Goal: Understand process/instructions: Learn how to perform a task or action

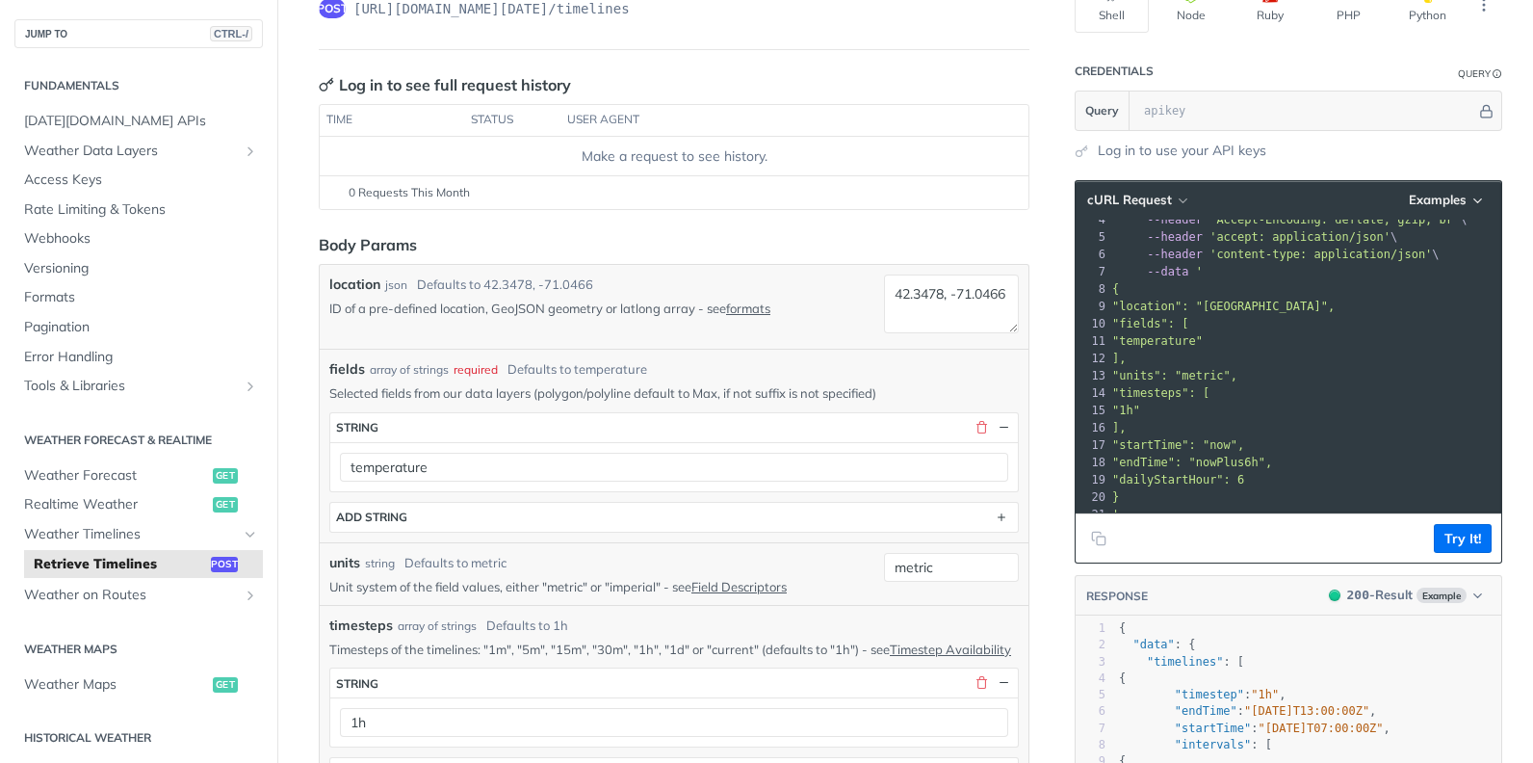
scroll to position [193, 0]
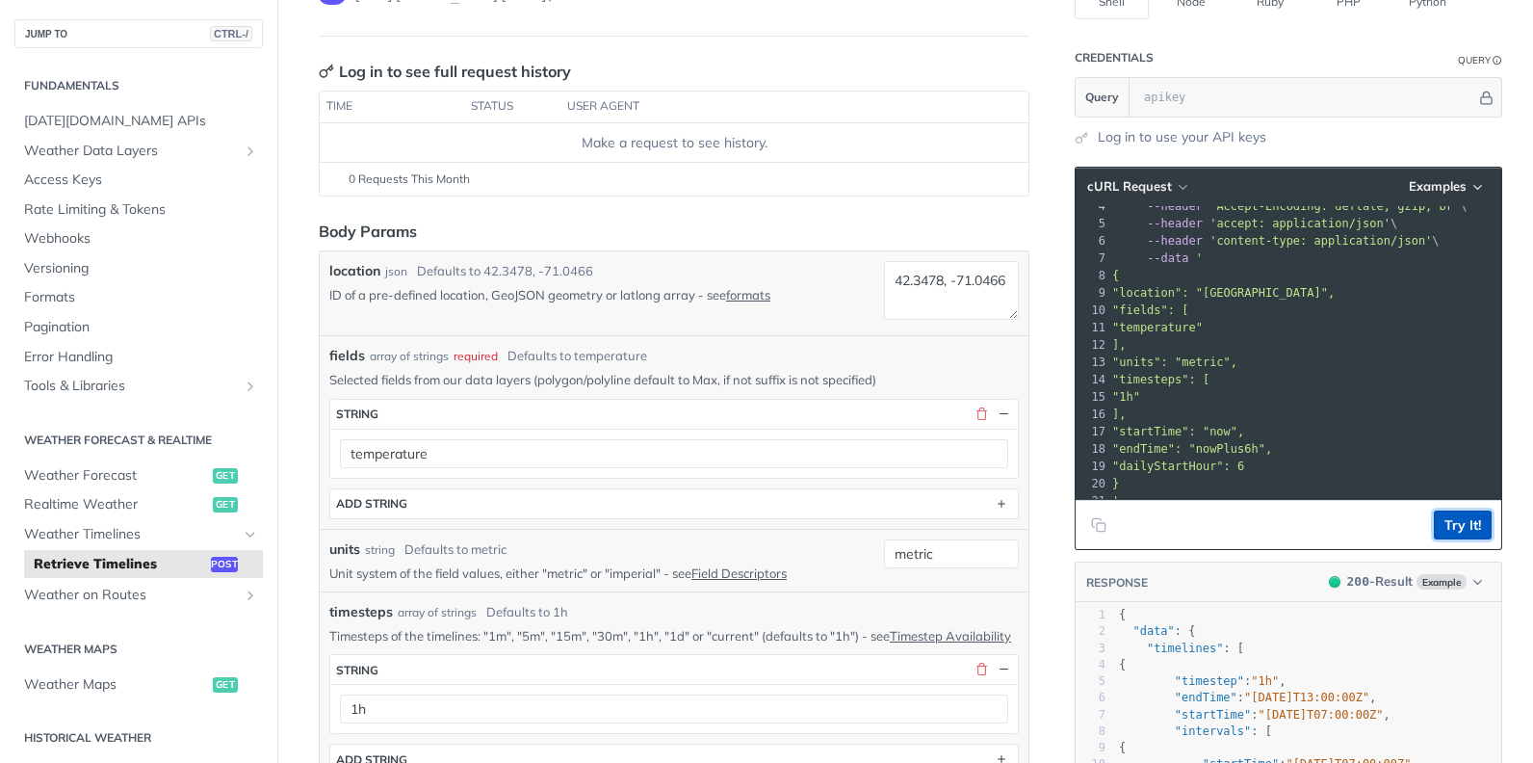
click at [1455, 525] on button "Try It!" at bounding box center [1463, 525] width 58 height 29
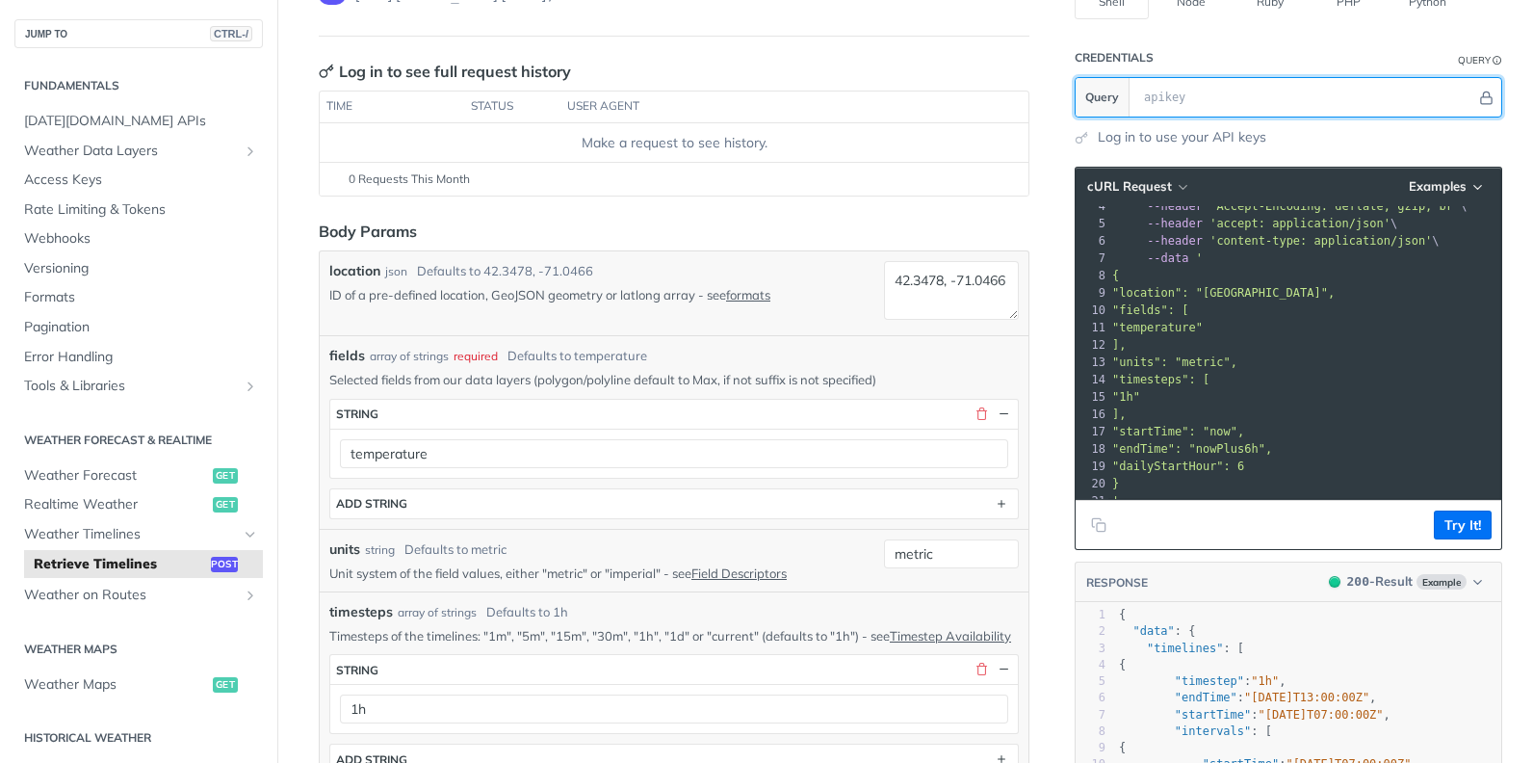
click at [1206, 109] on input "text" at bounding box center [1306, 97] width 342 height 39
paste input "k8qGcNJj45lL2FkM6csv3E3ob8WPuGzl"
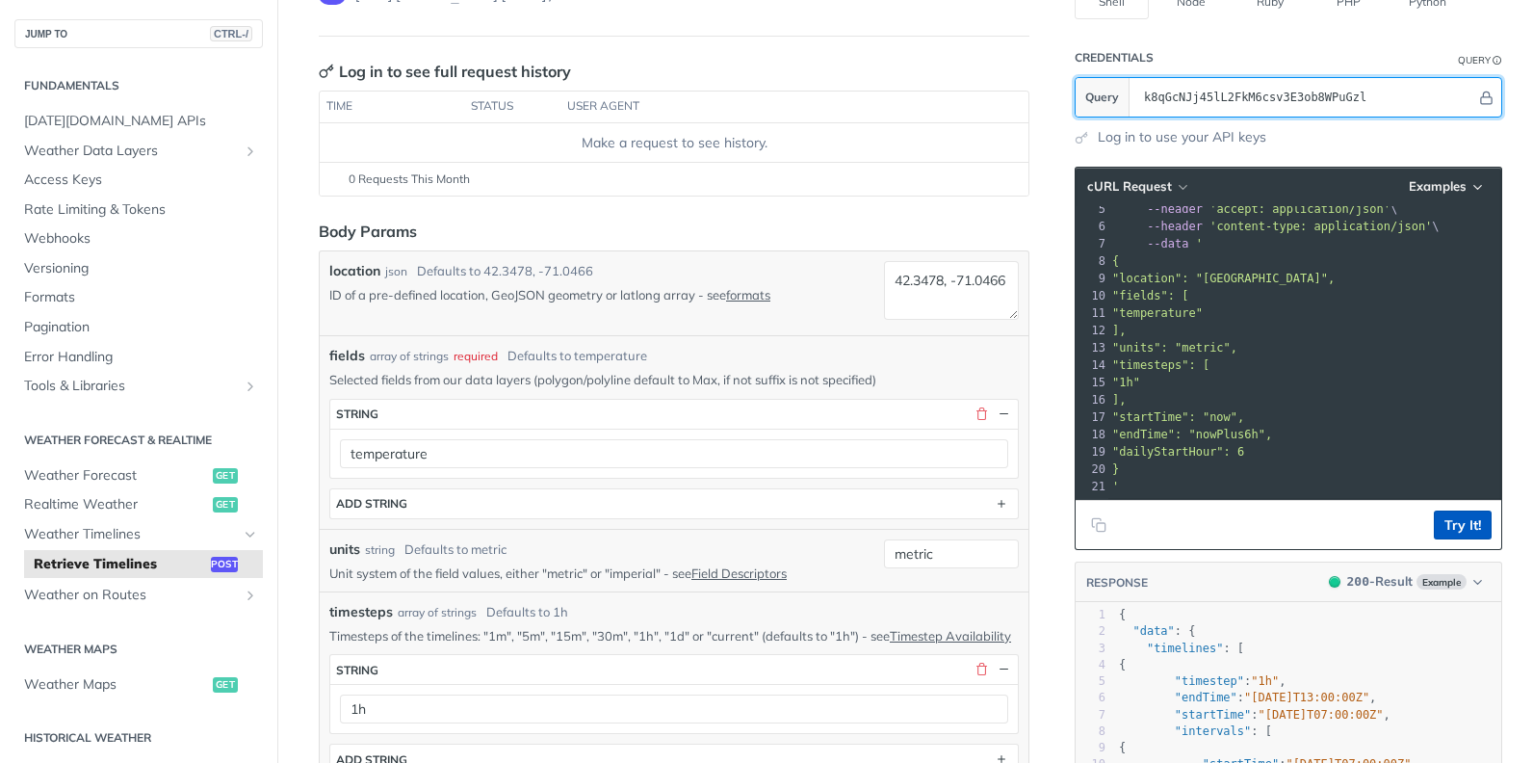
type input "k8qGcNJj45lL2FkM6csv3E3ob8WPuGzl"
click at [1455, 524] on button "Try It!" at bounding box center [1463, 525] width 58 height 29
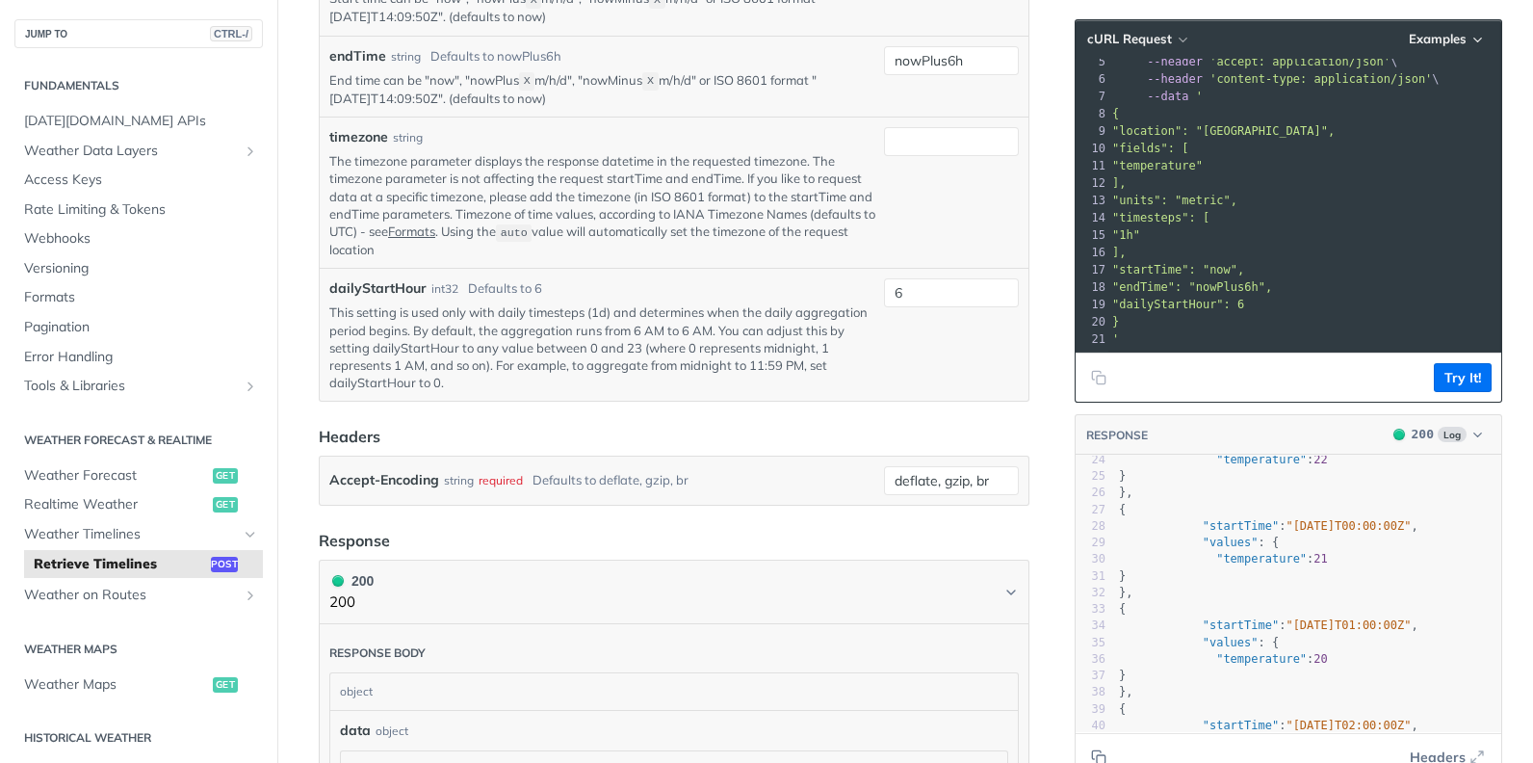
scroll to position [0, 0]
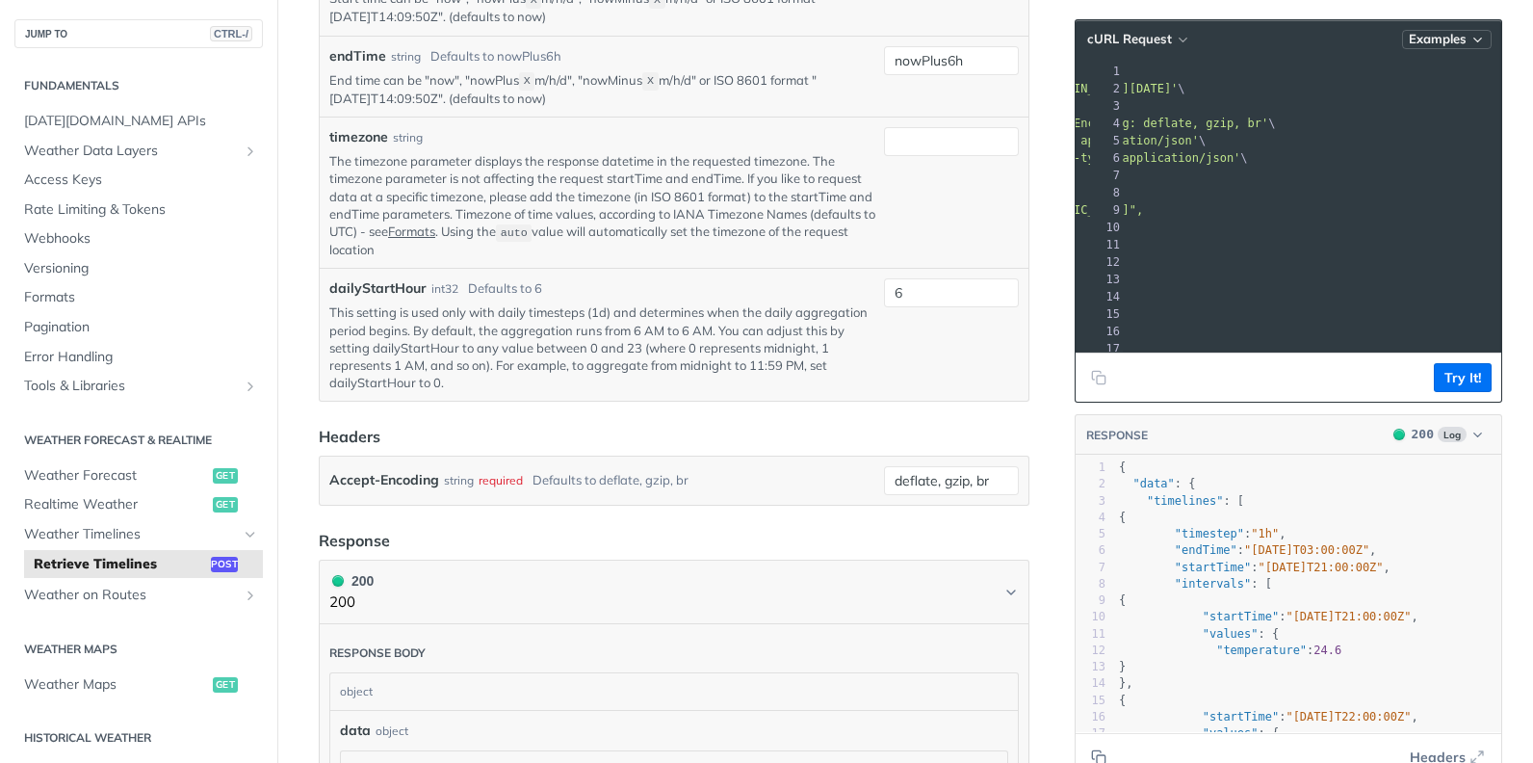
click at [1475, 38] on icon "button" at bounding box center [1479, 40] width 8 height 4
click at [1373, 67] on div "Request Example" at bounding box center [1395, 73] width 191 height 28
type input "string"
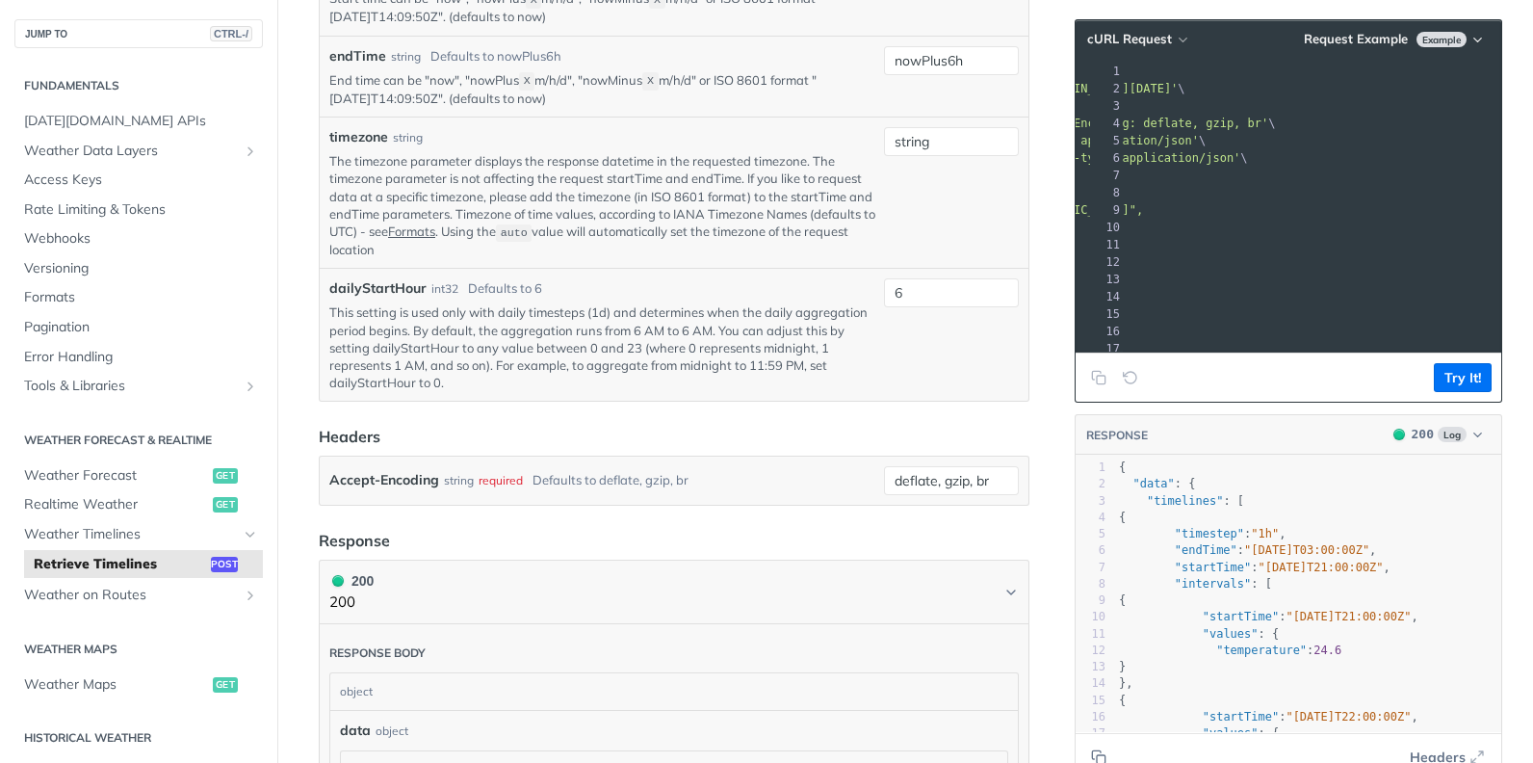
click at [1342, 135] on pre "--header 'accept: application/json' \" at bounding box center [1209, 140] width 585 height 17
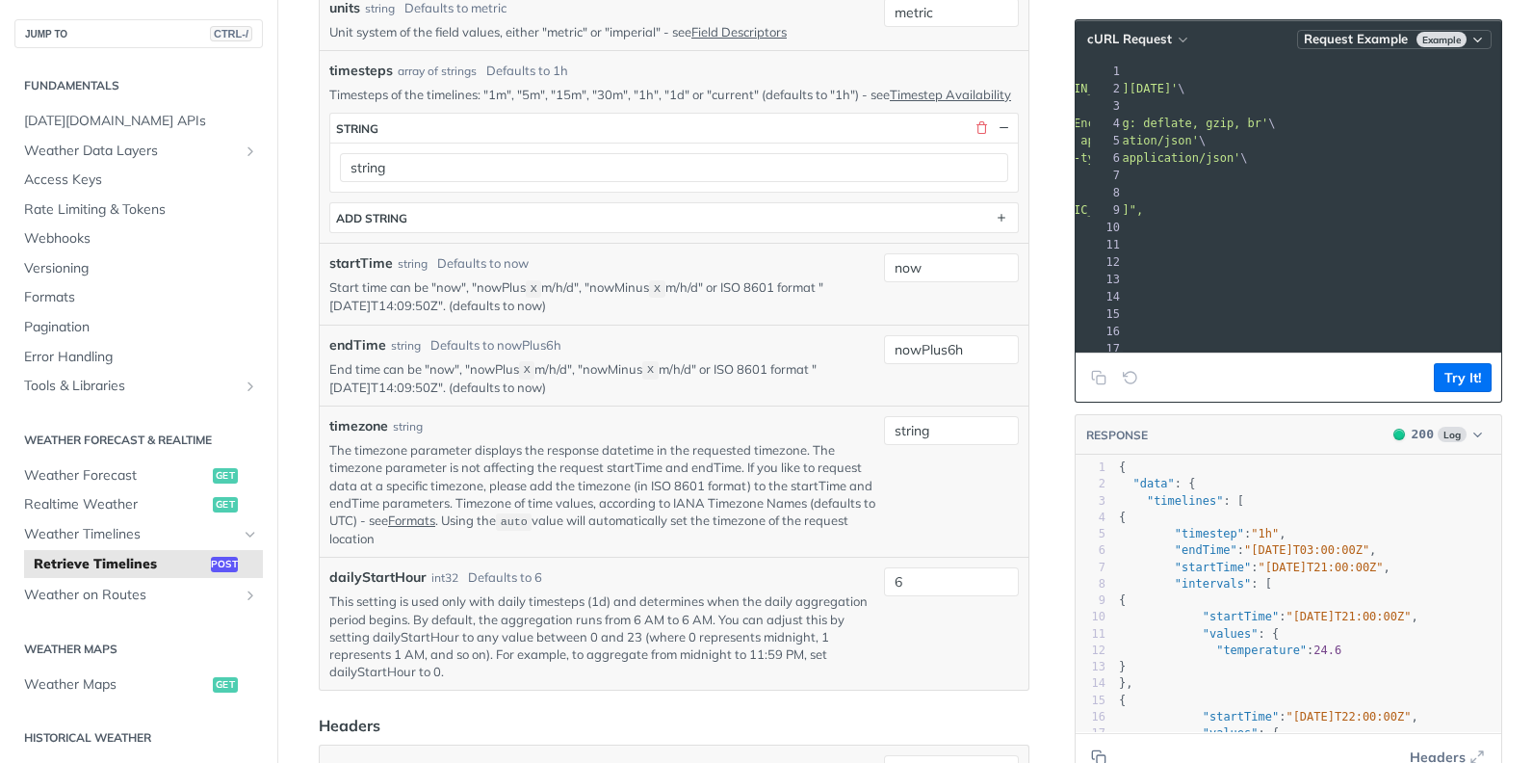
click at [1471, 37] on icon "button" at bounding box center [1478, 40] width 14 height 14
click at [1351, 42] on span "Request Example" at bounding box center [1356, 39] width 104 height 16
click at [1135, 48] on button "cURL Request" at bounding box center [1137, 39] width 113 height 19
click at [1024, 96] on div "cURL" at bounding box center [1096, 96] width 191 height 28
click at [1269, 197] on pre "{" at bounding box center [1209, 192] width 585 height 17
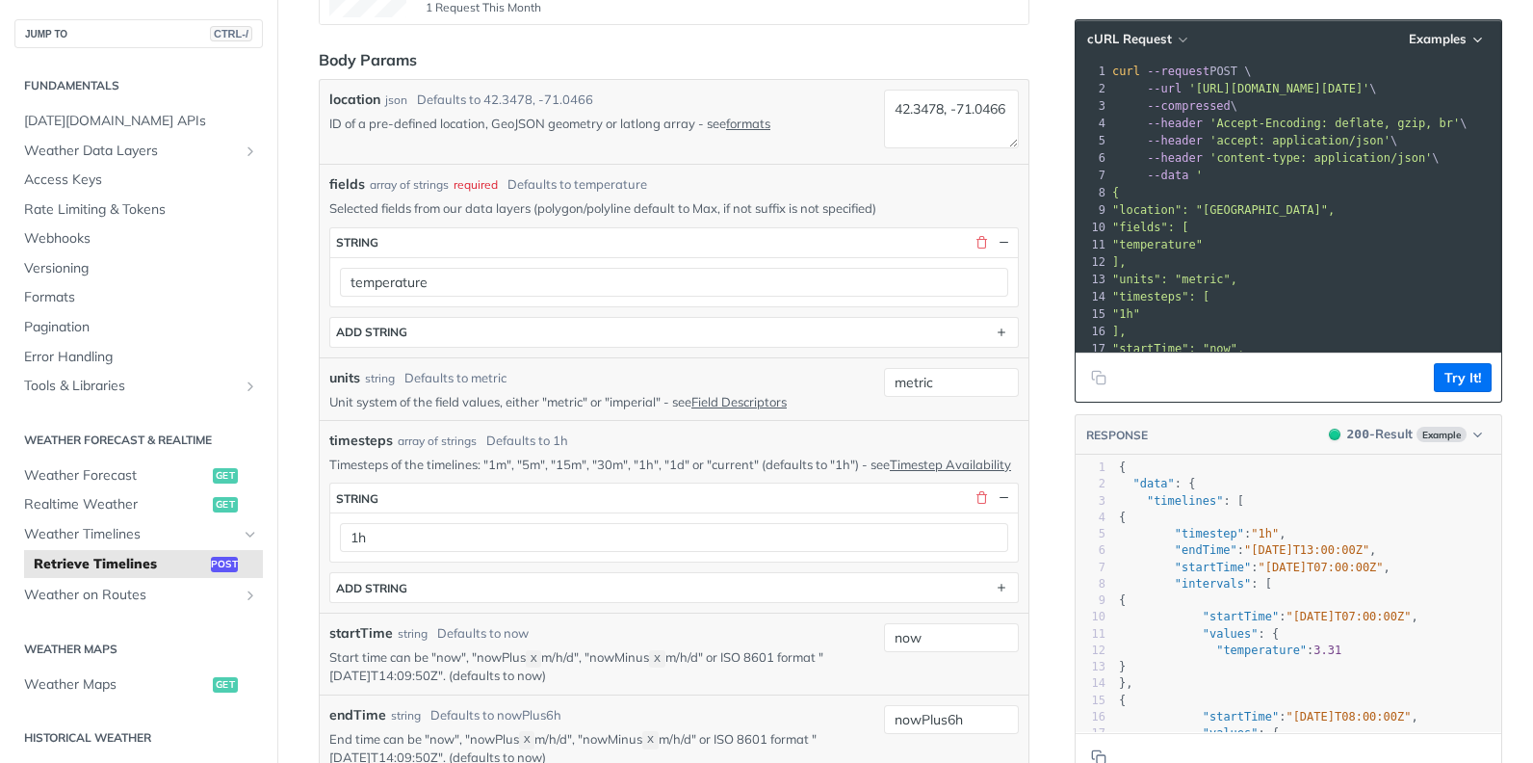
scroll to position [403, 0]
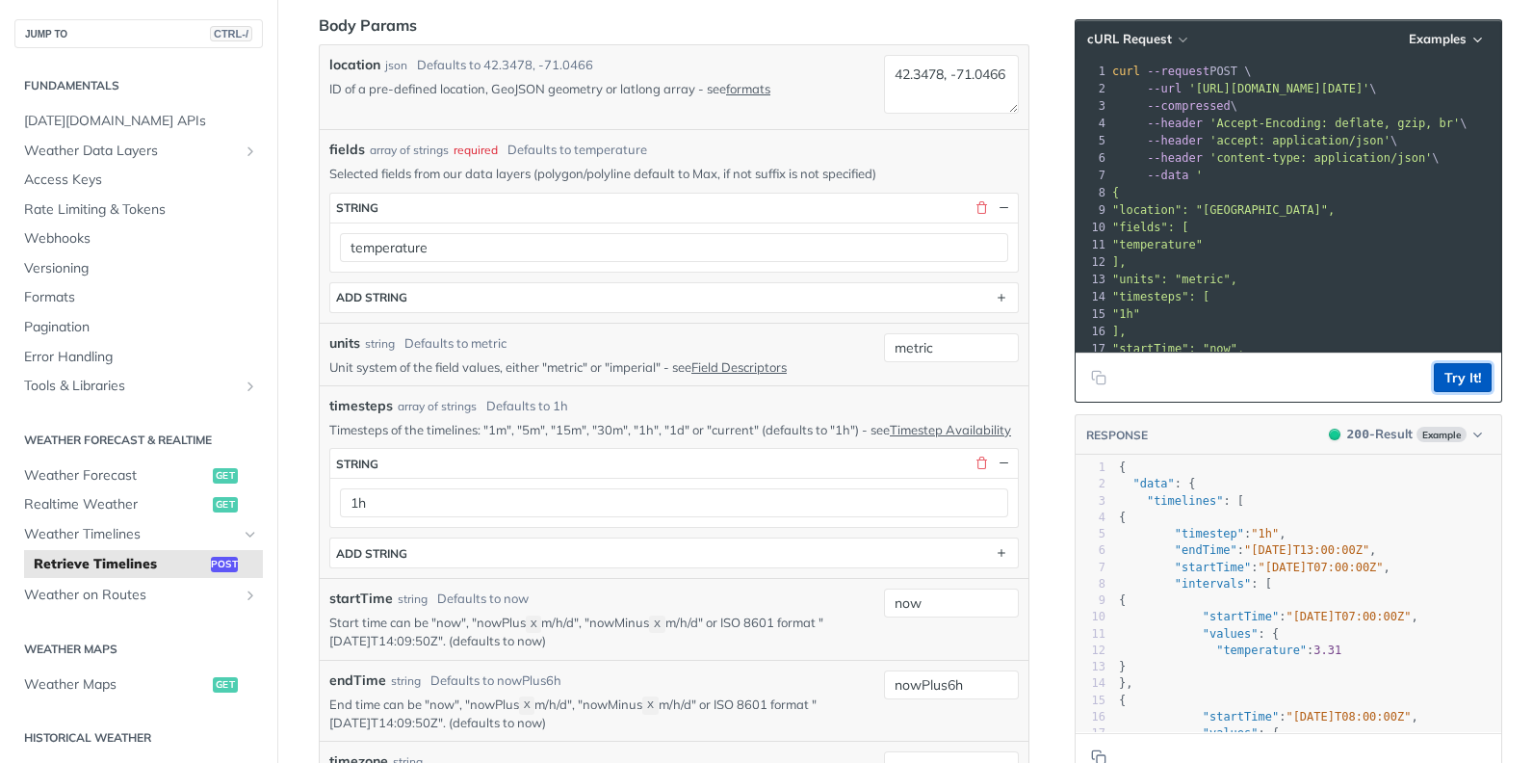
click at [1450, 378] on button "Try It!" at bounding box center [1463, 377] width 58 height 29
click at [1328, 204] on pre ""location": "[GEOGRAPHIC_DATA]"," at bounding box center [1401, 209] width 585 height 17
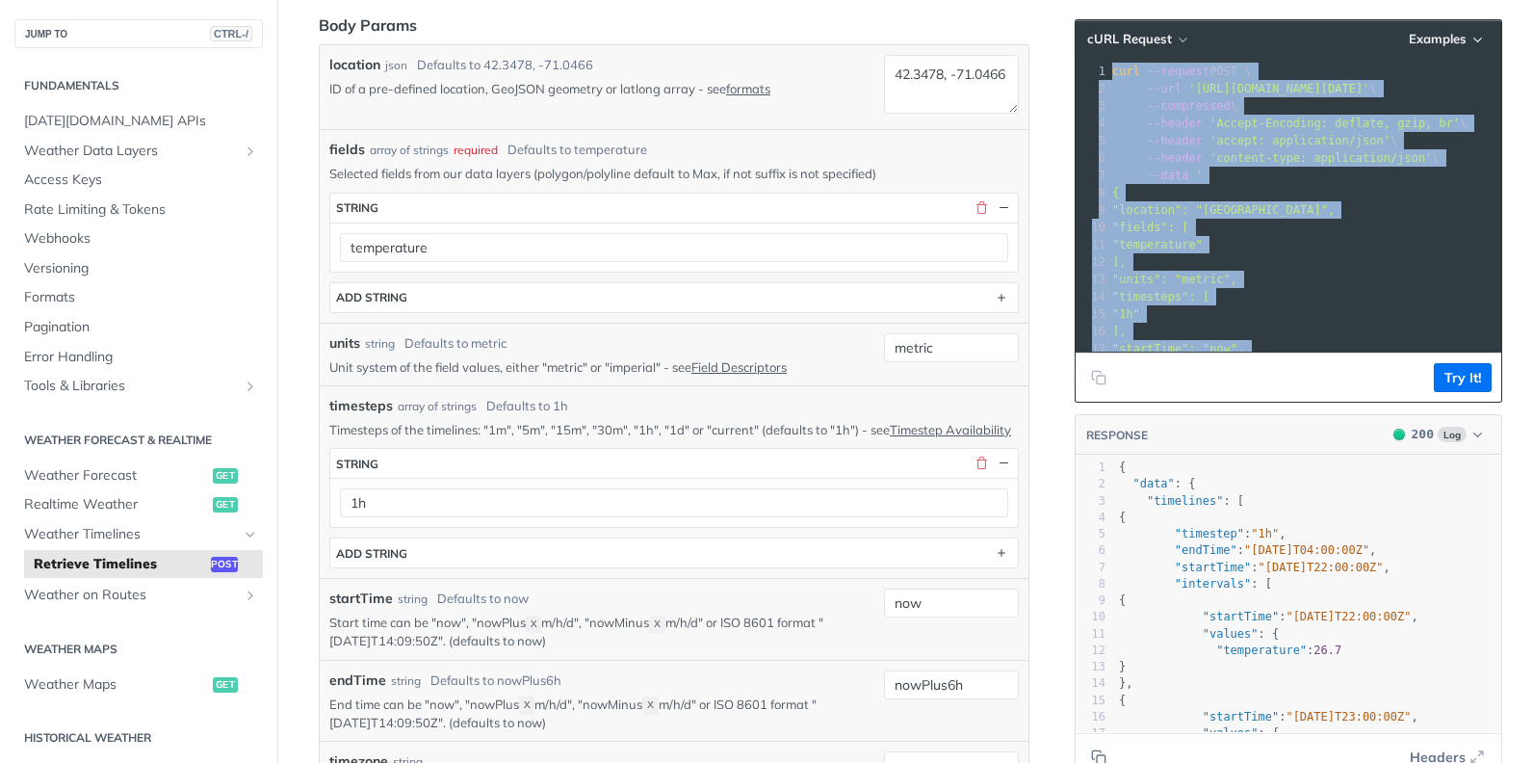
copy div "curl --request POST \ 2 --url '[URL][DOMAIN_NAME][DATE]' \ 3 --compressed \ 4 -…"
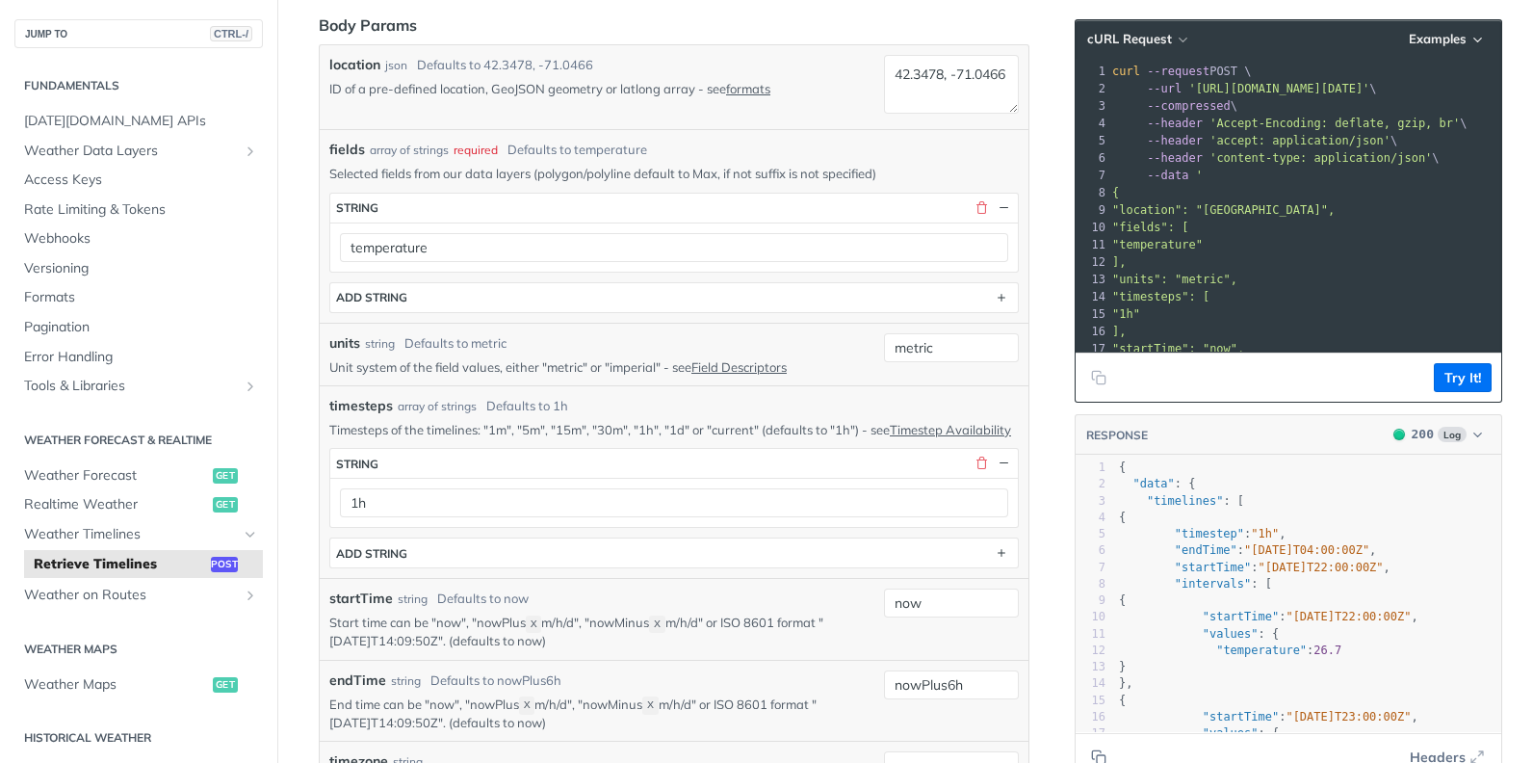
drag, startPoint x: 1205, startPoint y: 245, endPoint x: 1216, endPoint y: 267, distance: 24.6
click at [1203, 245] on span ""temperature"" at bounding box center [1158, 244] width 91 height 13
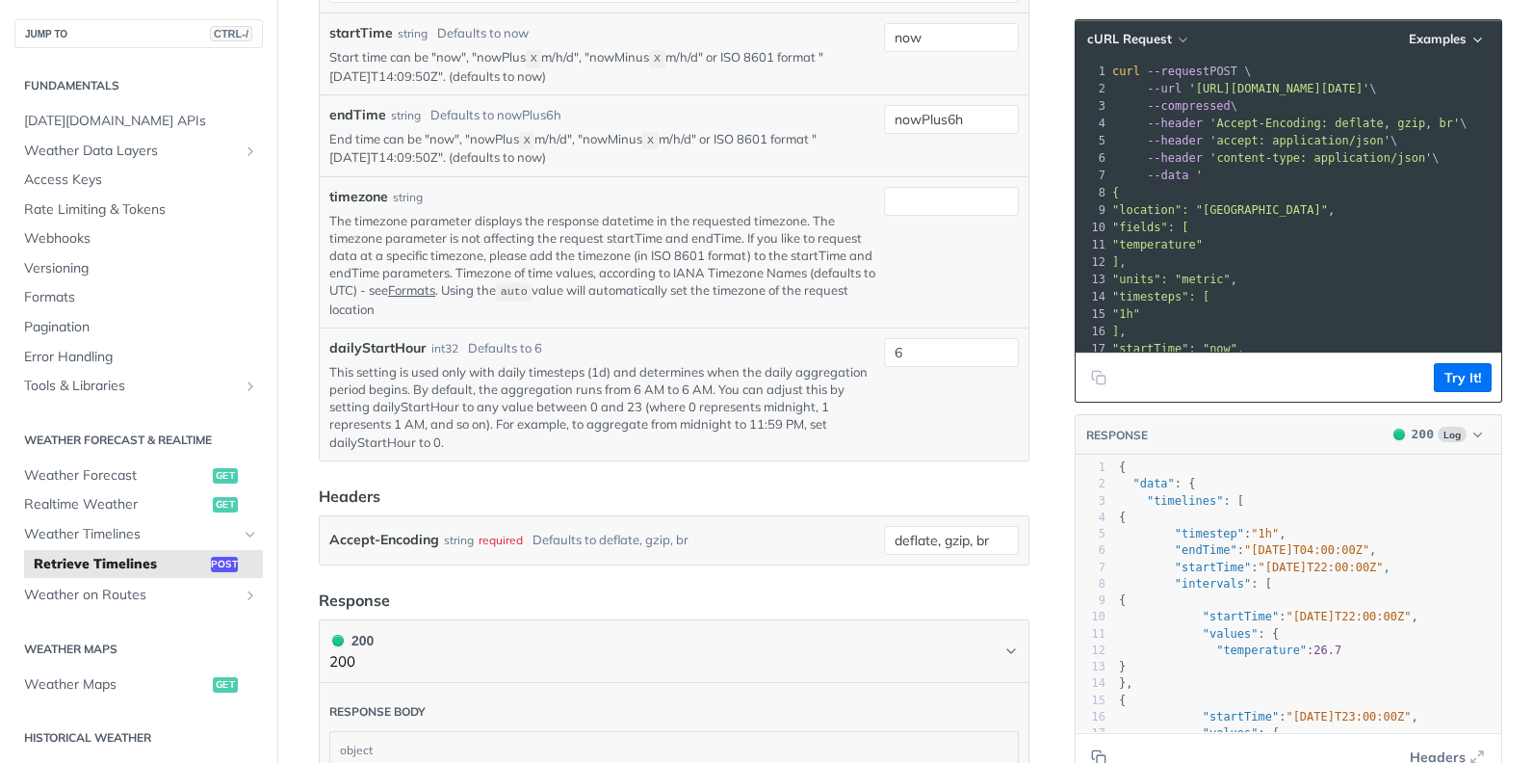
scroll to position [1060, 0]
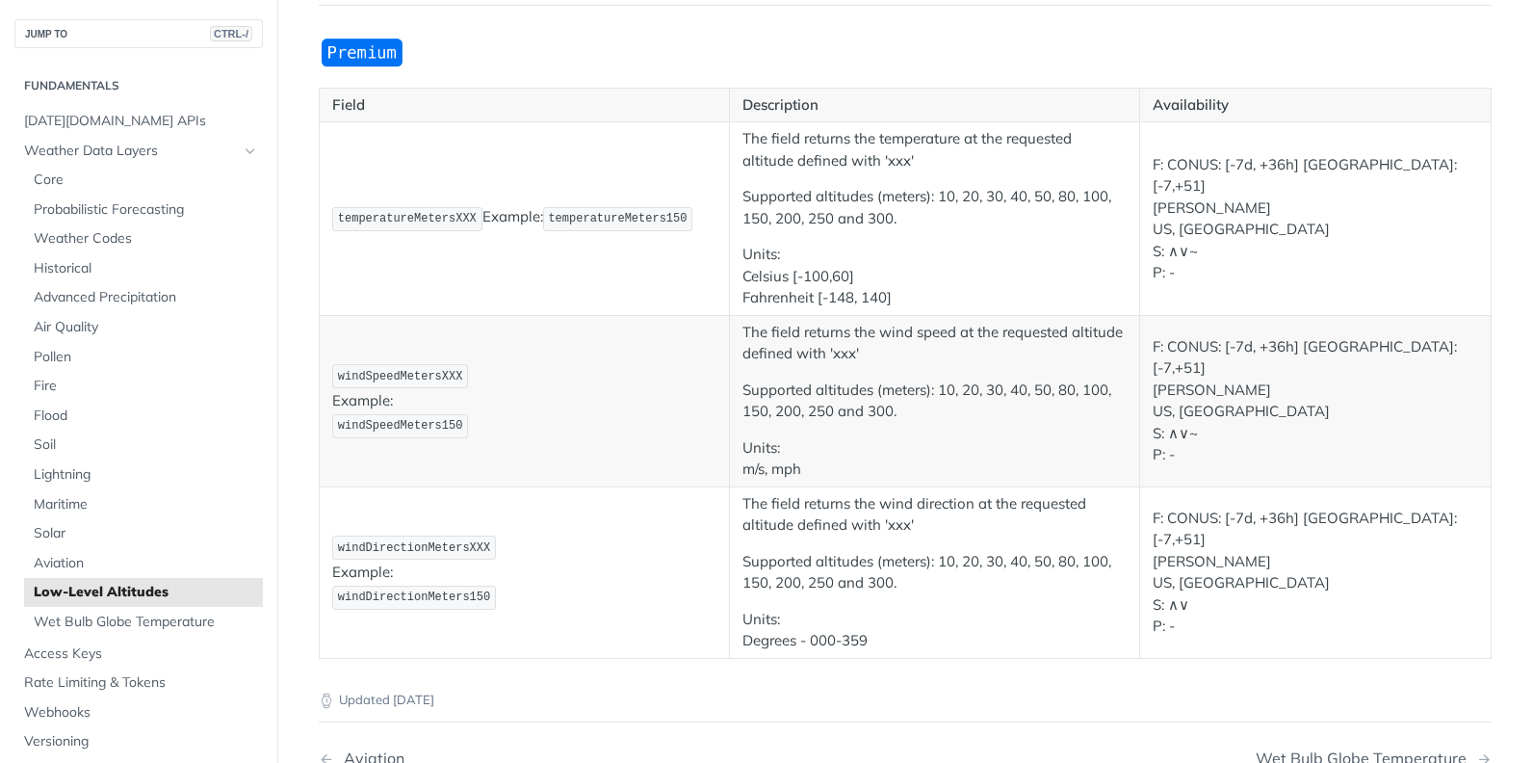
scroll to position [289, 0]
